Goal: Information Seeking & Learning: Check status

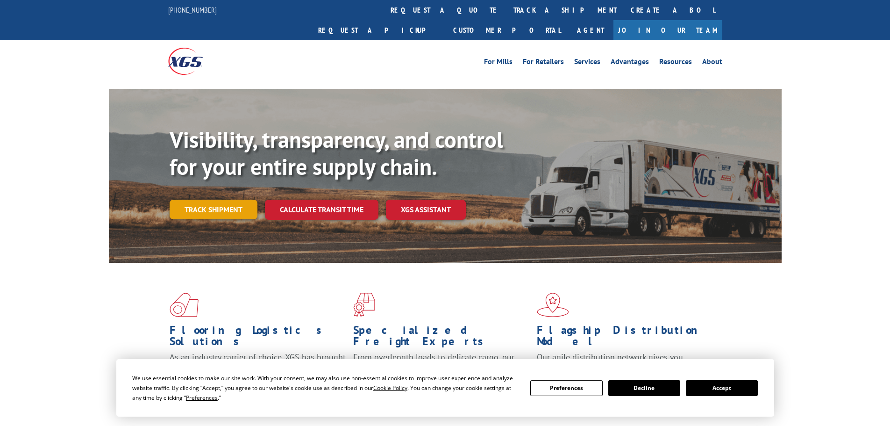
click at [218, 200] on link "Track shipment" at bounding box center [214, 210] width 88 height 20
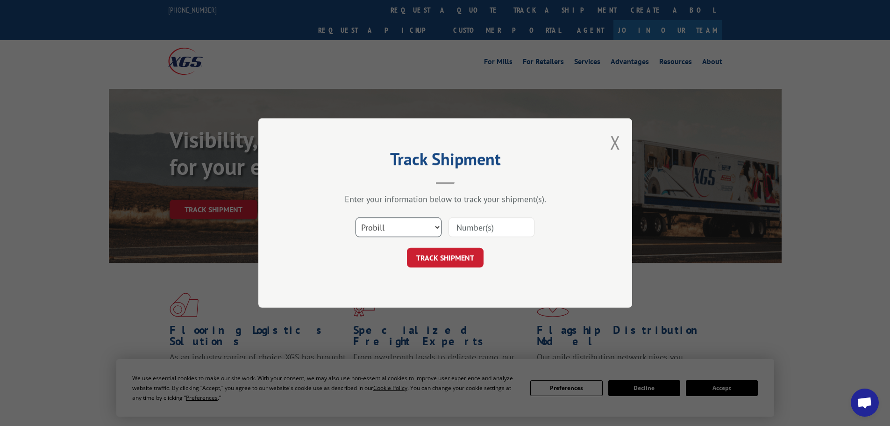
click at [415, 221] on select "Select category... Probill BOL PO" at bounding box center [399, 227] width 86 height 20
select select "po"
click at [356, 217] on select "Select category... Probill BOL PO" at bounding box center [399, 227] width 86 height 20
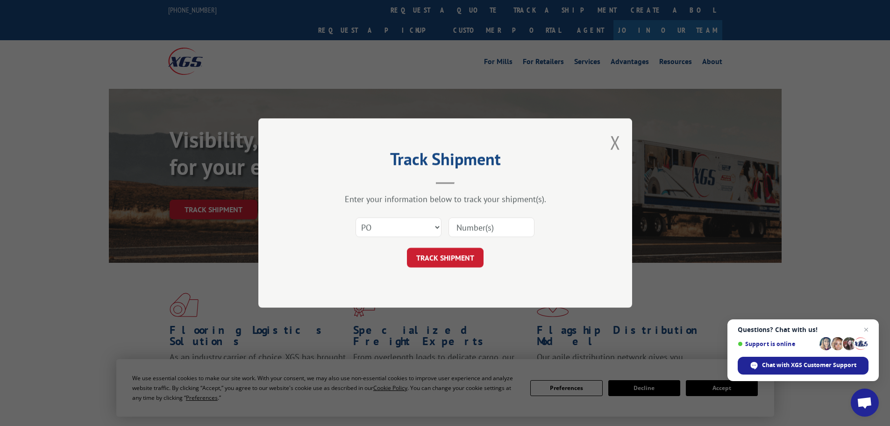
paste input "18544383"
type input "18544383"
click at [437, 256] on button "TRACK SHIPMENT" at bounding box center [445, 258] width 77 height 20
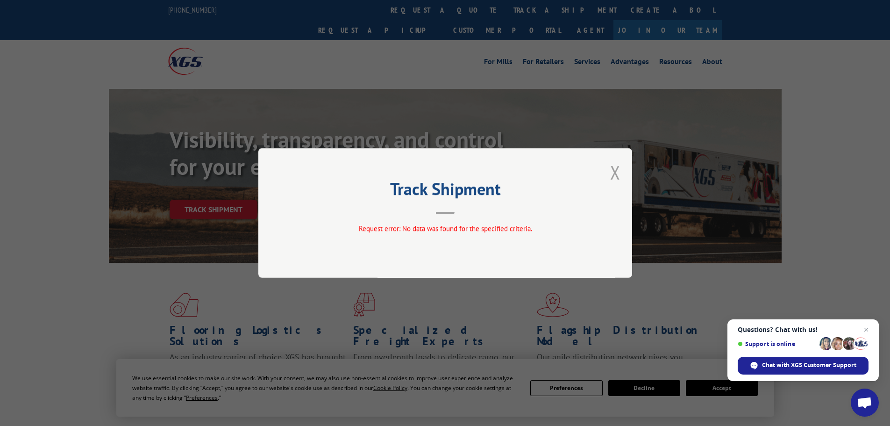
click at [611, 169] on button "Close modal" at bounding box center [615, 172] width 10 height 25
